Goal: Information Seeking & Learning: Learn about a topic

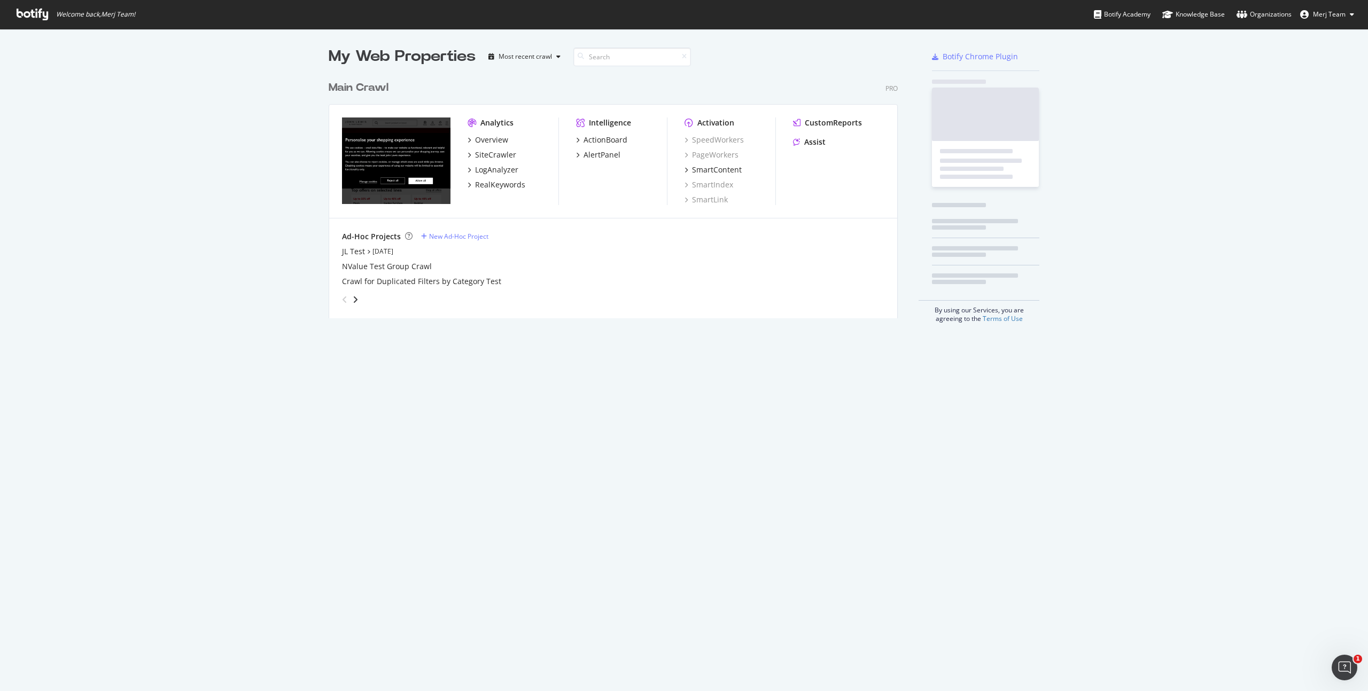
scroll to position [243, 570]
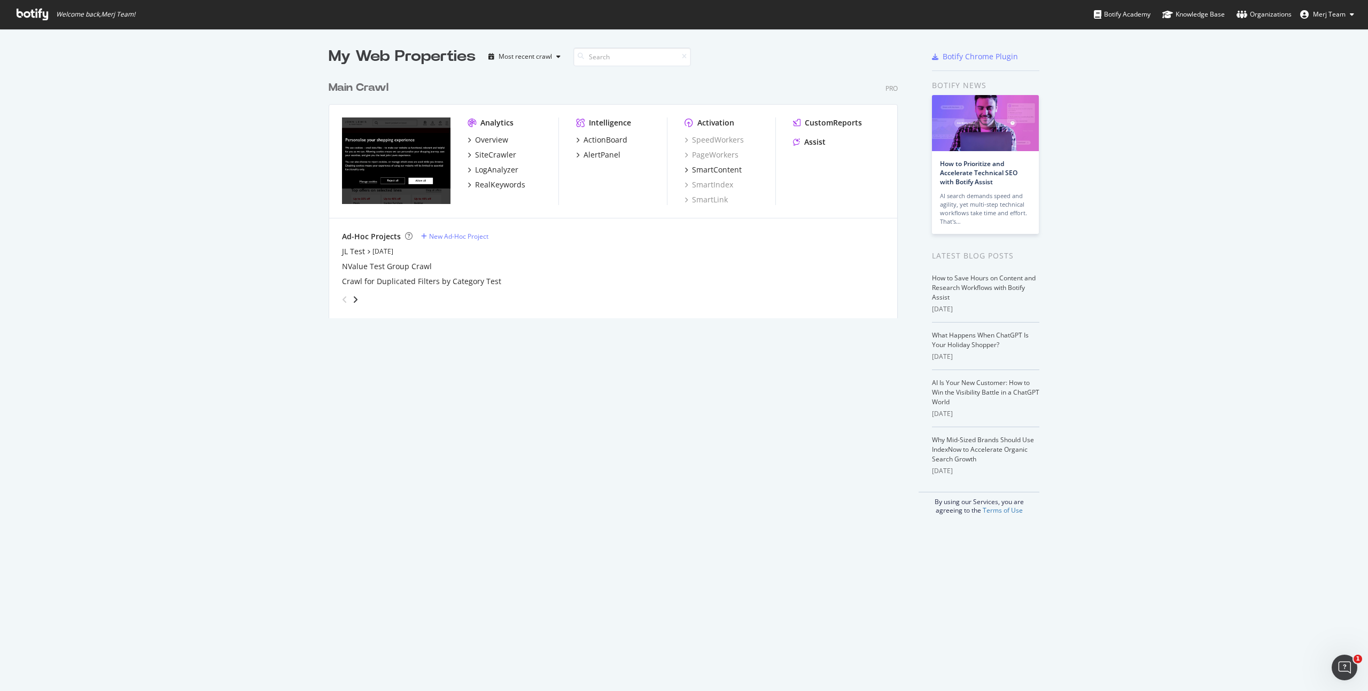
click at [491, 145] on div "Overview SiteCrawler LogAnalyzer RealKeywords" at bounding box center [513, 163] width 91 height 56
click at [492, 141] on div "Overview" at bounding box center [491, 140] width 33 height 11
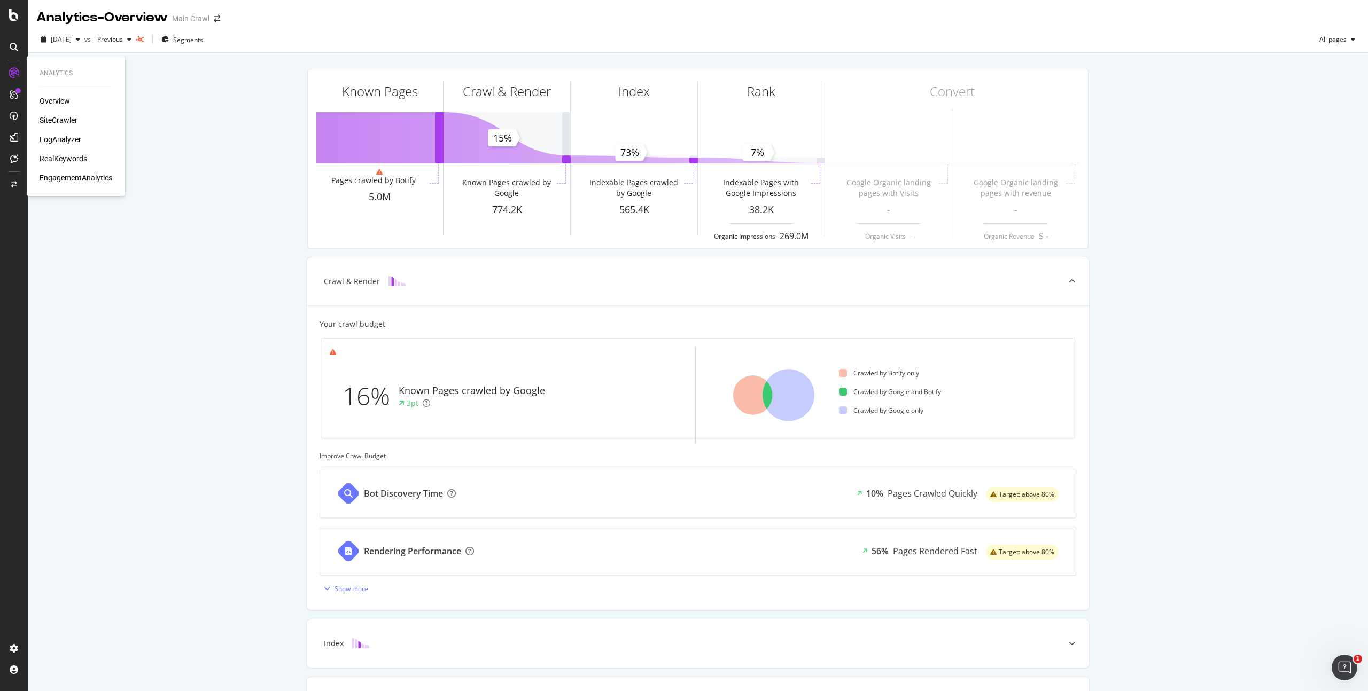
click at [72, 118] on div "SiteCrawler" at bounding box center [59, 120] width 38 height 11
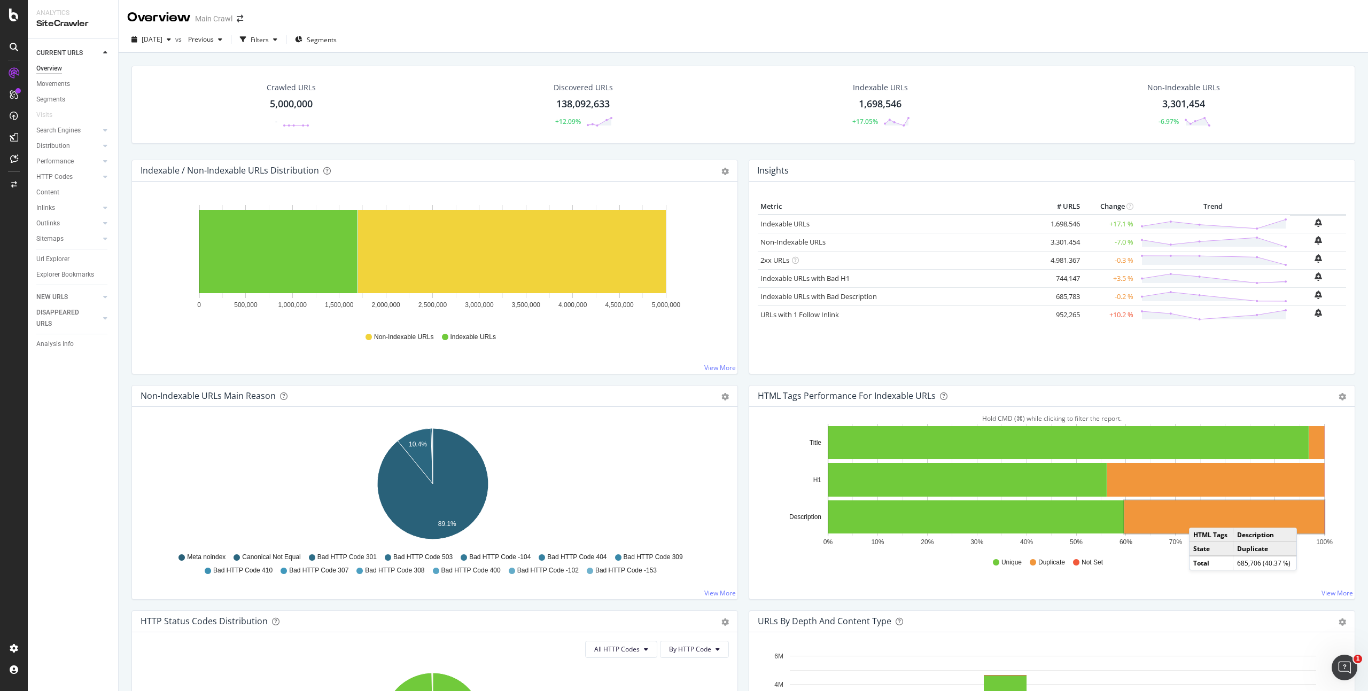
click at [1195, 517] on rect "A chart." at bounding box center [1224, 517] width 200 height 33
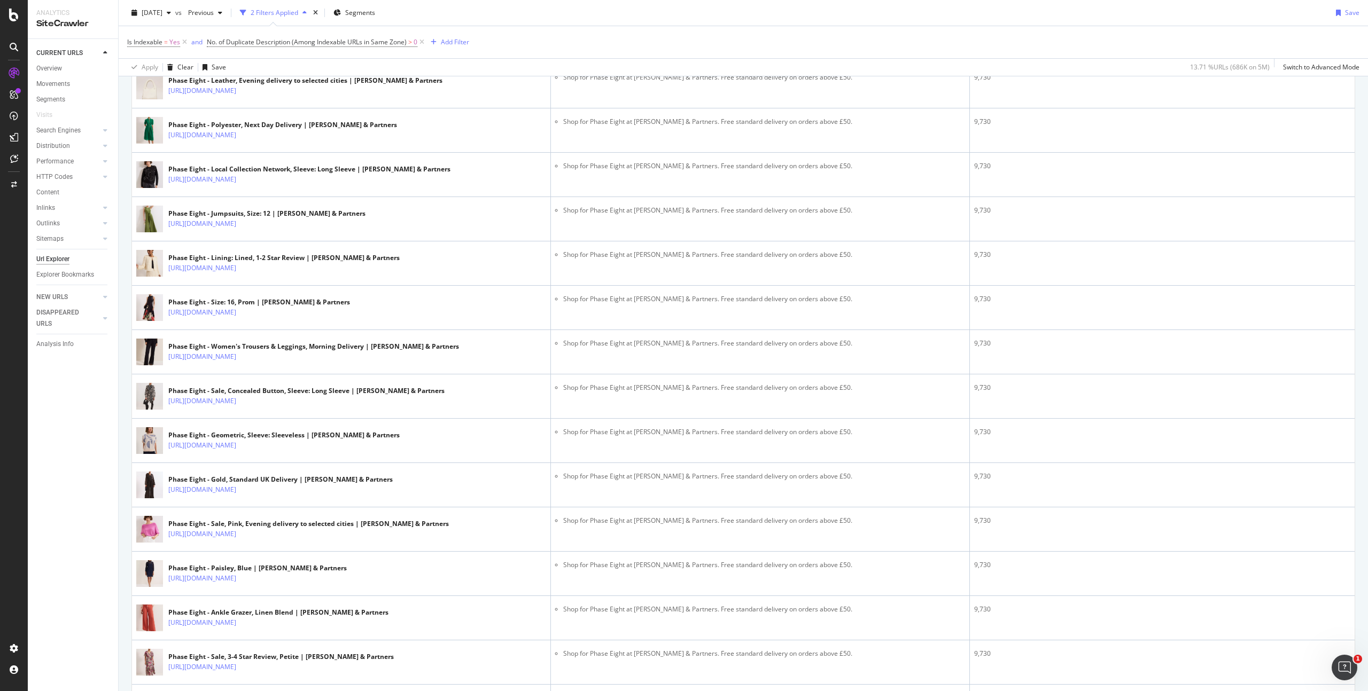
scroll to position [1176, 0]
click at [84, 172] on link "HTTP Codes" at bounding box center [68, 177] width 64 height 11
